Goal: Task Accomplishment & Management: Complete application form

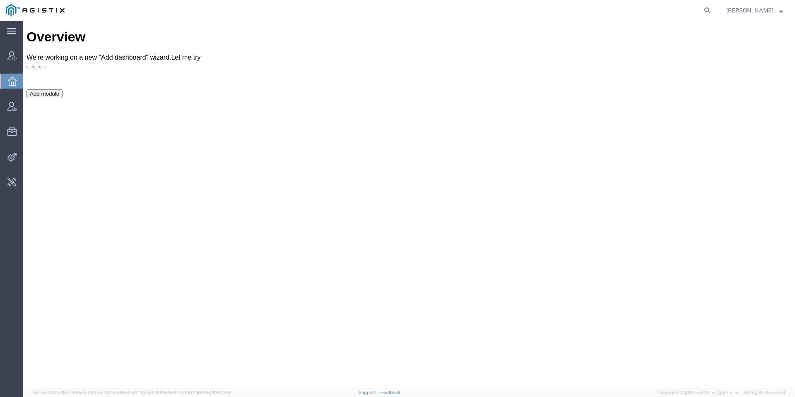
click at [4, 97] on ul "Account Manager Overview Vendor Manager Resources Commodity Library Integration…" at bounding box center [11, 124] width 23 height 152
click at [12, 100] on div at bounding box center [11, 106] width 23 height 17
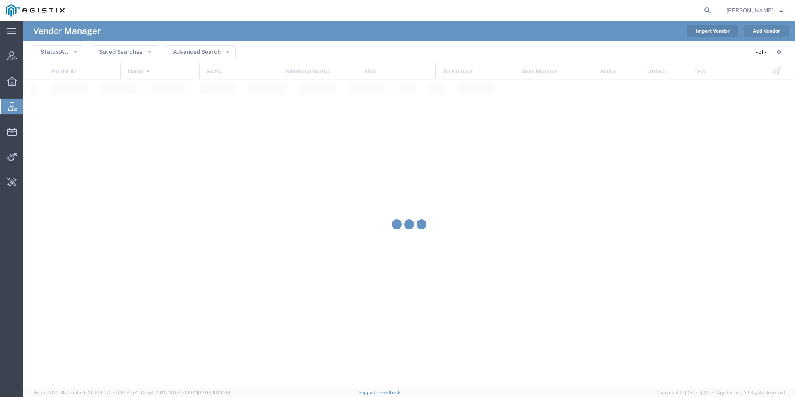
click at [761, 33] on button "Add Vendor" at bounding box center [766, 31] width 45 height 12
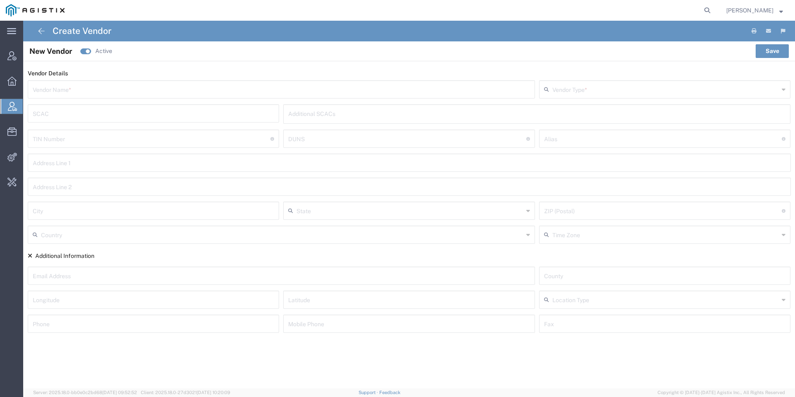
click at [281, 98] on div "Vendor Name *" at bounding box center [281, 89] width 507 height 18
paste input "[PERSON_NAME] & Sons"
type input "[PERSON_NAME] & Sons"
click at [664, 98] on div "Vendor Type *" at bounding box center [665, 89] width 252 height 18
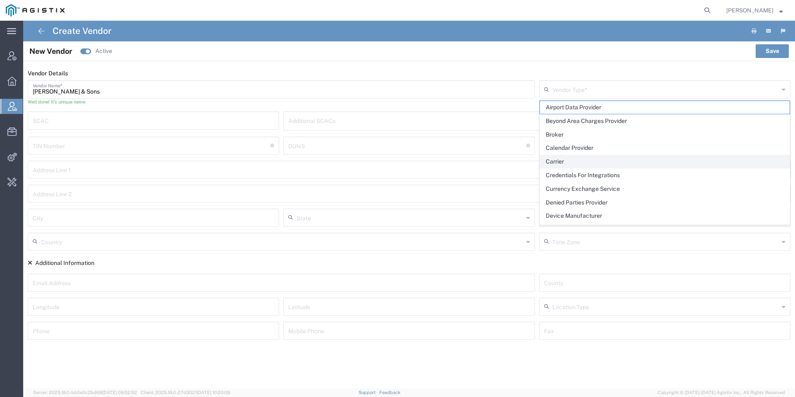
click at [582, 156] on span "Carrier" at bounding box center [665, 161] width 250 height 13
type input "Carrier"
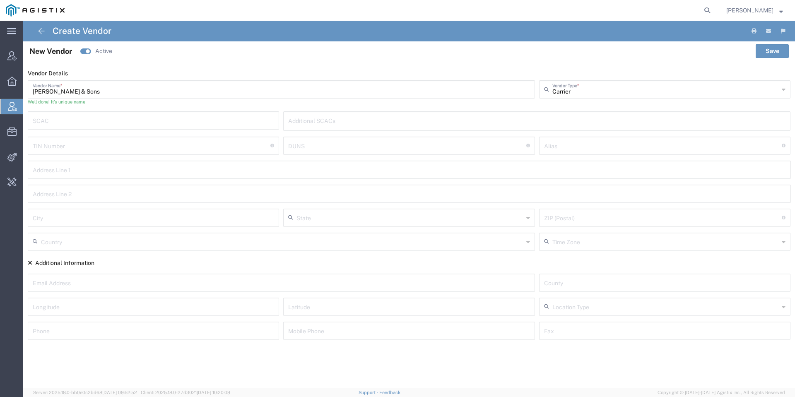
click at [72, 114] on input "text" at bounding box center [154, 120] width 242 height 14
type input "SHSN"
click at [242, 66] on form "Vendor Details [PERSON_NAME] & Sons Vendor Name * Well done! It’s unique name C…" at bounding box center [409, 224] width 772 height 326
click at [575, 145] on input "text" at bounding box center [663, 150] width 238 height 14
type input "b"
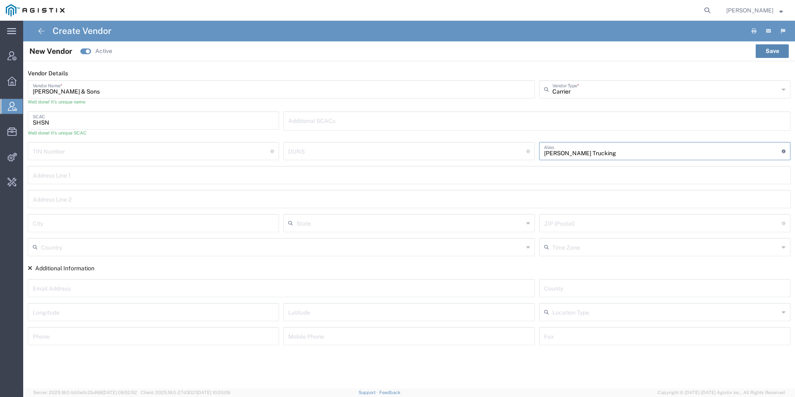
type input "[PERSON_NAME] Trucking"
click at [762, 50] on button "Save" at bounding box center [772, 50] width 33 height 13
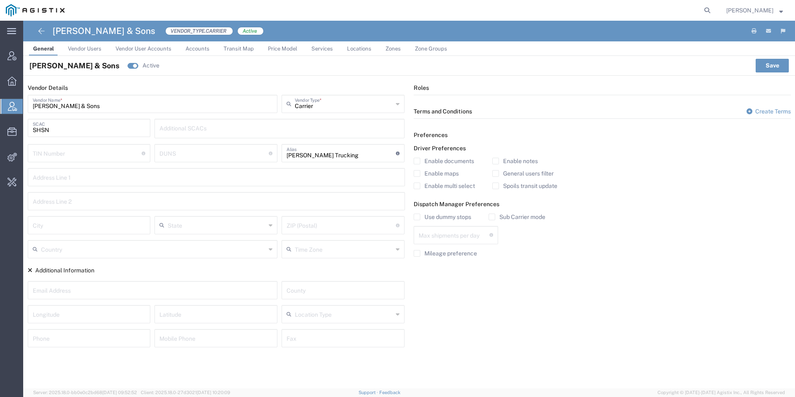
click at [454, 240] on input "text" at bounding box center [454, 234] width 71 height 14
type input "1"
click at [461, 217] on label "Use dummy stops" at bounding box center [443, 217] width 58 height 7
click at [417, 217] on input "Use dummy stops" at bounding box center [417, 217] width 0 height 0
click at [516, 218] on label "Sub Carrier mode" at bounding box center [517, 217] width 57 height 7
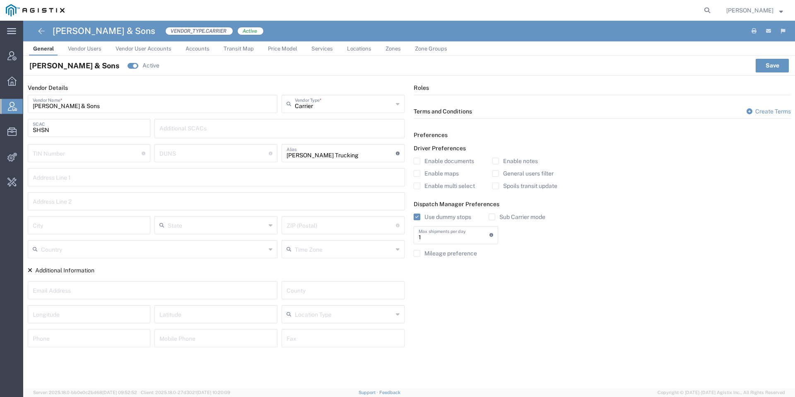
click at [492, 217] on input "Sub Carrier mode" at bounding box center [492, 217] width 0 height 0
click at [536, 185] on label "Spoils transit update" at bounding box center [524, 186] width 65 height 7
click at [496, 186] on input "Spoils transit update" at bounding box center [496, 186] width 0 height 0
click at [777, 63] on button "Save" at bounding box center [772, 65] width 33 height 13
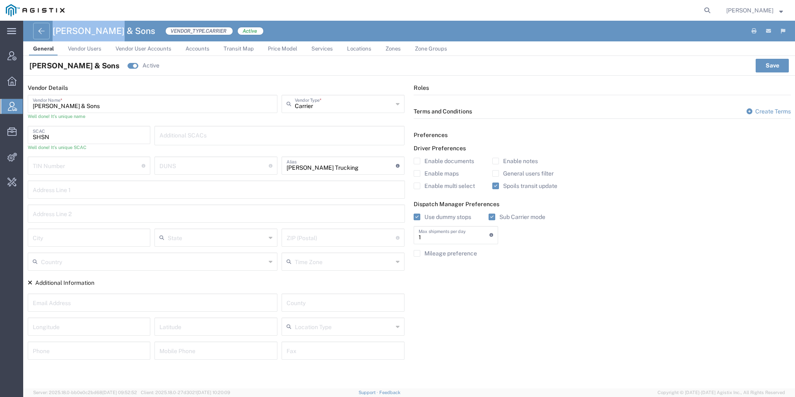
drag, startPoint x: 112, startPoint y: 32, endPoint x: 48, endPoint y: 28, distance: 63.9
click at [48, 28] on div "[PERSON_NAME] & Sons VENDOR_TYPE.CARRIER Active" at bounding box center [148, 31] width 231 height 21
copy h4 "[PERSON_NAME] & Sons"
